Goal: Information Seeking & Learning: Learn about a topic

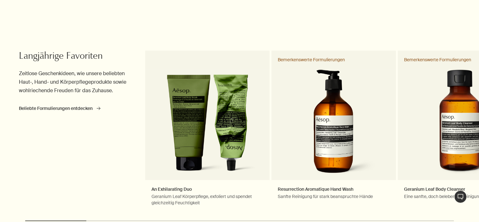
scroll to position [284, 0]
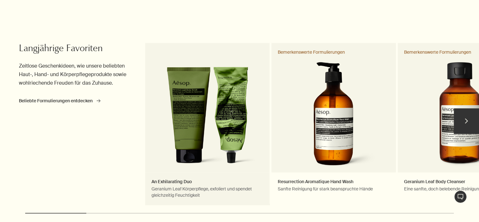
click at [210, 114] on link "An Exhilarating Duo Geranium Leaf Körperpflege, exfoliert und spendet gleichzei…" at bounding box center [207, 123] width 125 height 161
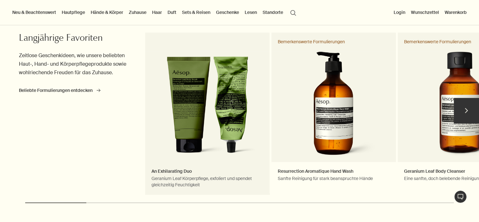
scroll to position [284, 0]
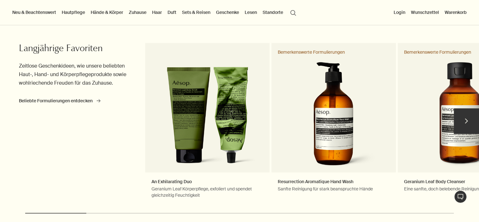
click at [462, 123] on button "chevron" at bounding box center [466, 120] width 25 height 25
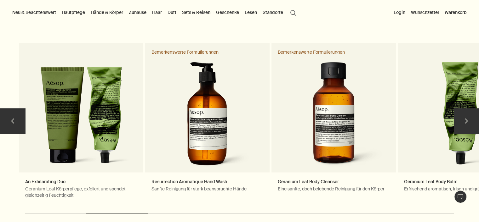
click at [462, 123] on button "chevron" at bounding box center [466, 120] width 25 height 25
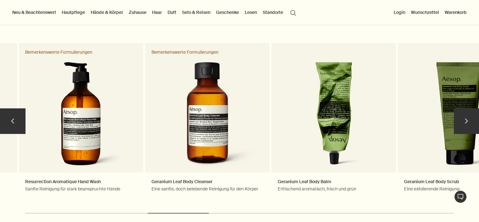
click at [462, 123] on button "chevron" at bounding box center [466, 120] width 25 height 25
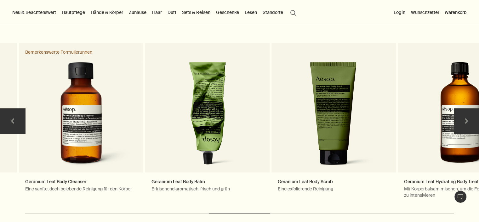
click at [462, 123] on button "chevron" at bounding box center [466, 120] width 25 height 25
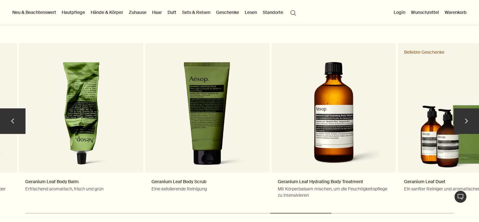
click at [462, 123] on button "chevron" at bounding box center [466, 120] width 25 height 25
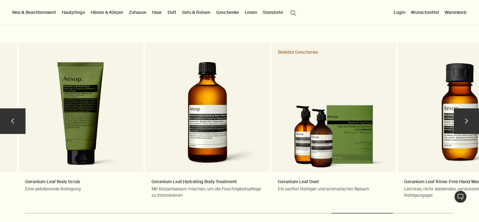
click at [462, 123] on button "chevron" at bounding box center [466, 120] width 25 height 25
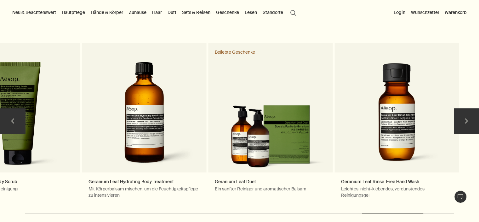
click at [462, 123] on button "chevron" at bounding box center [466, 120] width 25 height 25
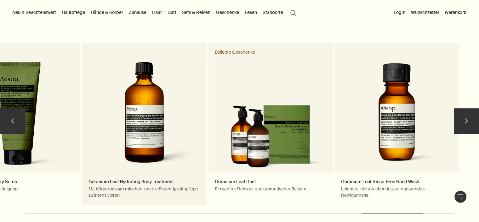
scroll to position [221, 0]
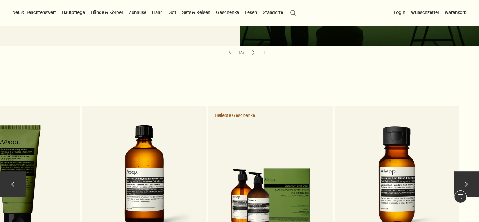
click at [8, 183] on button "chevron" at bounding box center [12, 183] width 25 height 25
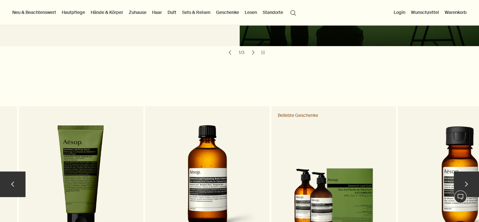
click at [8, 183] on button "chevron" at bounding box center [12, 183] width 25 height 25
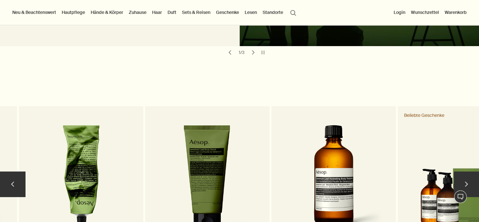
click at [8, 183] on button "chevron" at bounding box center [12, 183] width 25 height 25
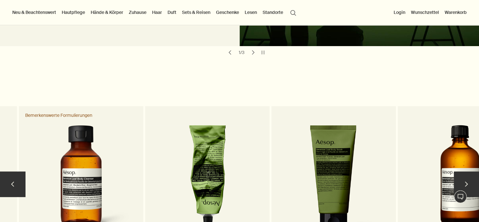
click at [8, 183] on button "chevron" at bounding box center [12, 183] width 25 height 25
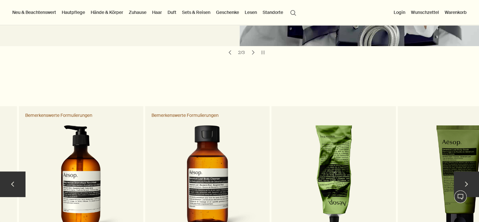
click at [16, 186] on button "chevron" at bounding box center [12, 183] width 25 height 25
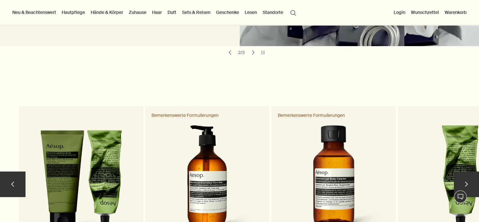
click at [16, 186] on button "chevron" at bounding box center [12, 183] width 25 height 25
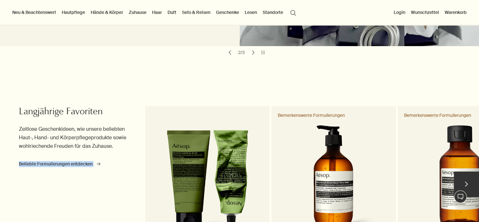
click at [19, 186] on div "Langjährige Favoriten Zeitlose Geschenkideen, wie unsere beliebten Haut-, Hand-…" at bounding box center [81, 186] width 125 height 161
click at [16, 186] on div "chevron Langjährige Favoriten Zeitlose Geschenkideen, wie unsere beliebten Haut…" at bounding box center [239, 196] width 479 height 184
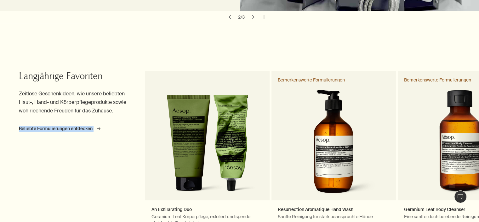
scroll to position [267, 0]
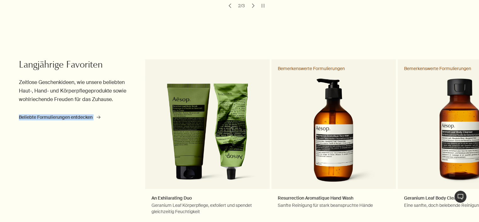
drag, startPoint x: 286, startPoint y: 0, endPoint x: 307, endPoint y: 221, distance: 221.6
